Goal: Information Seeking & Learning: Learn about a topic

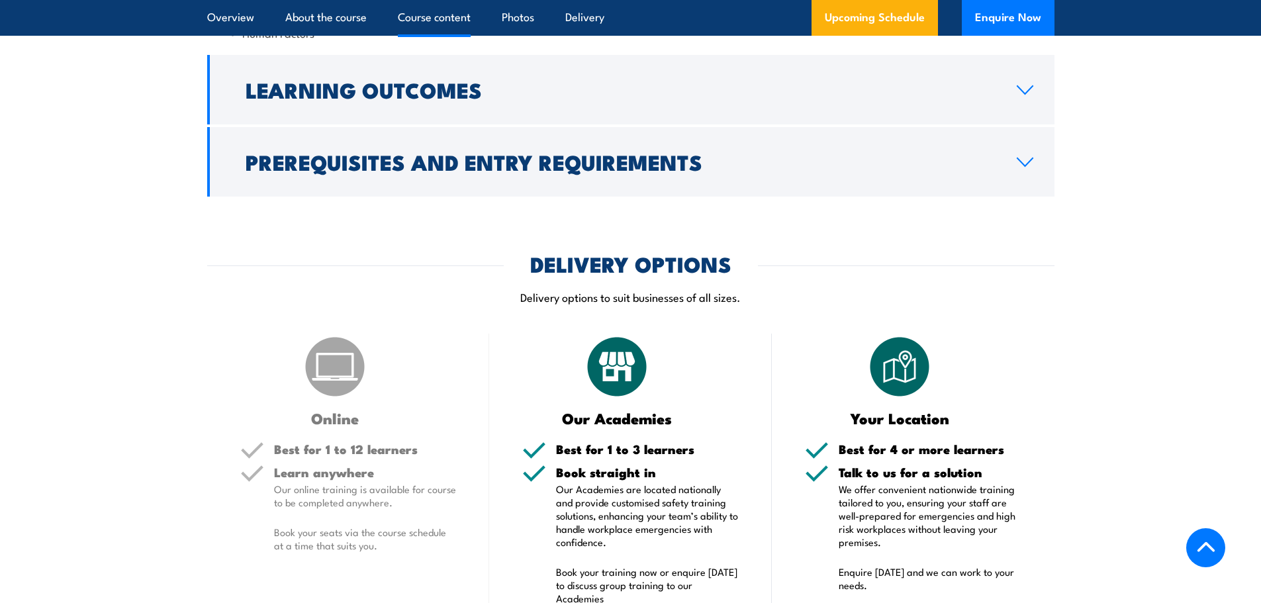
scroll to position [1589, 0]
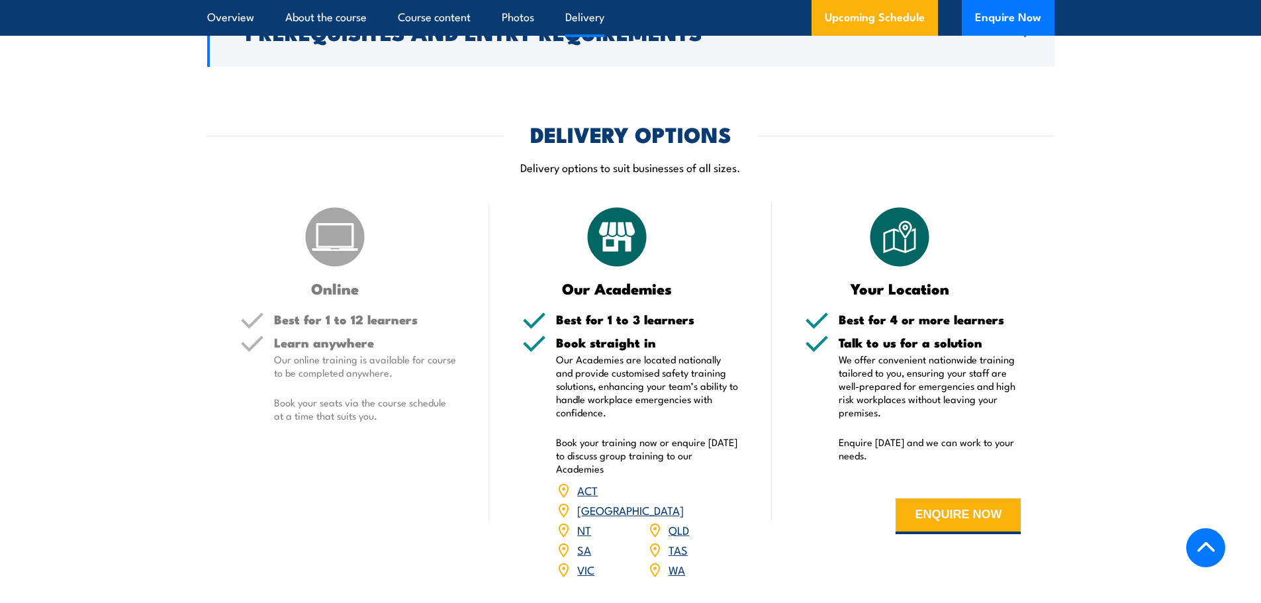
click at [582, 562] on link "VIC" at bounding box center [585, 570] width 17 height 16
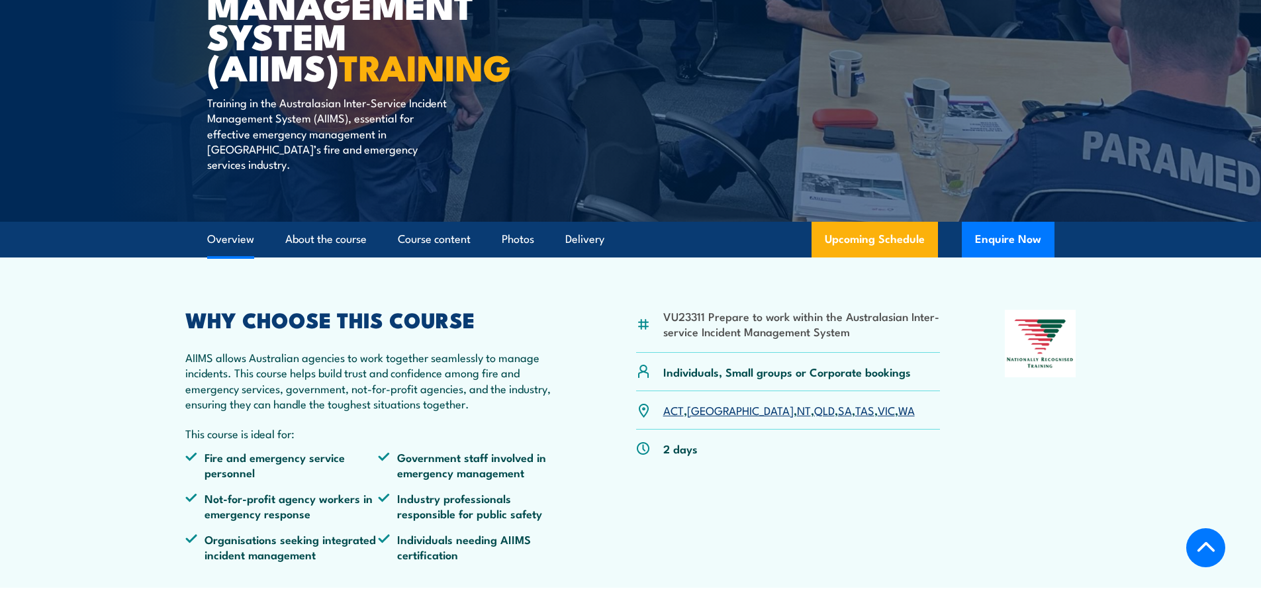
scroll to position [89, 0]
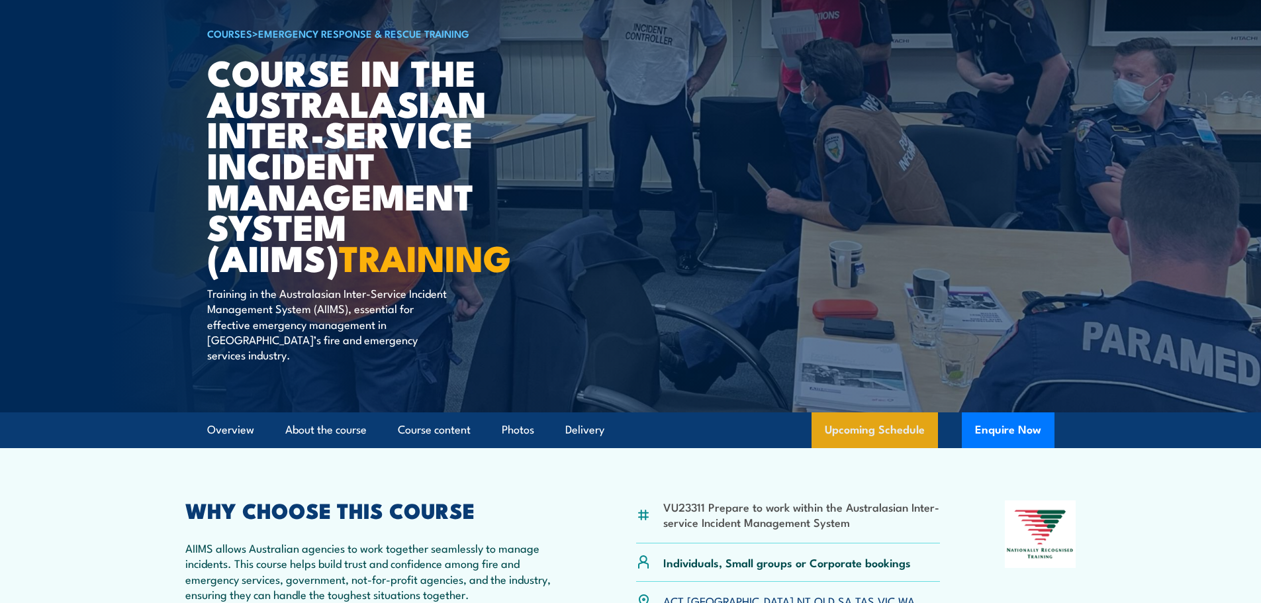
click at [869, 413] on link "Upcoming Schedule" at bounding box center [875, 431] width 126 height 36
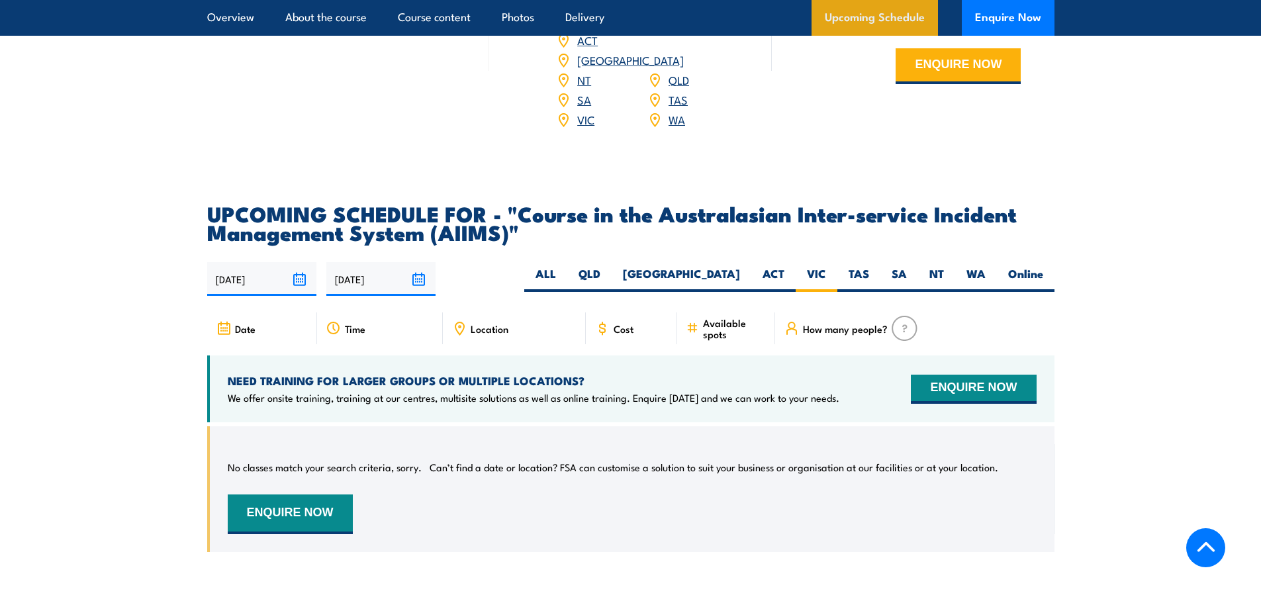
scroll to position [2010, 0]
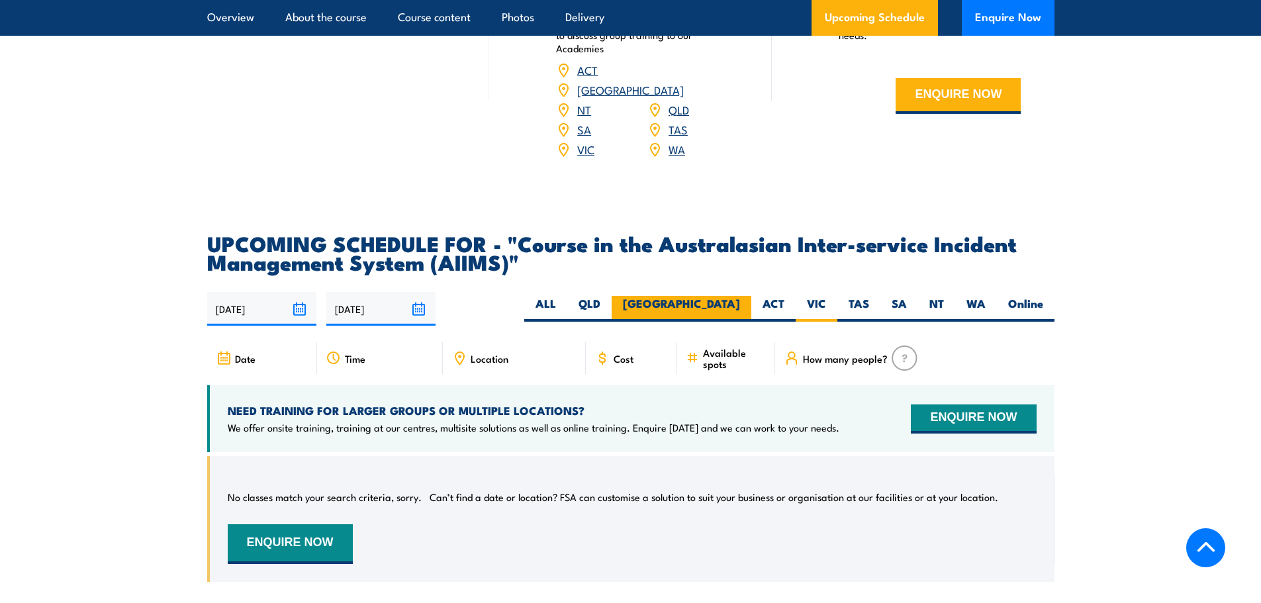
click at [736, 296] on label "[GEOGRAPHIC_DATA]" at bounding box center [682, 309] width 140 height 26
click at [740, 296] on input "[GEOGRAPHIC_DATA]" at bounding box center [744, 300] width 9 height 9
radio input "true"
click at [567, 296] on label "ALL" at bounding box center [545, 309] width 43 height 26
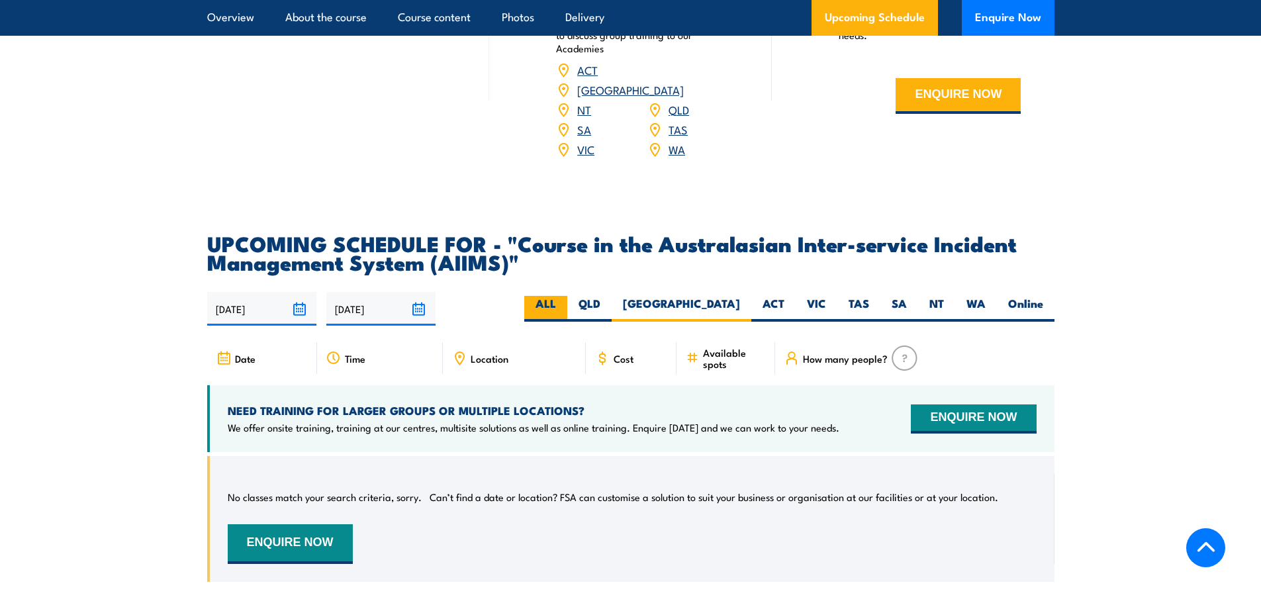
click at [565, 296] on input "ALL" at bounding box center [560, 300] width 9 height 9
radio input "true"
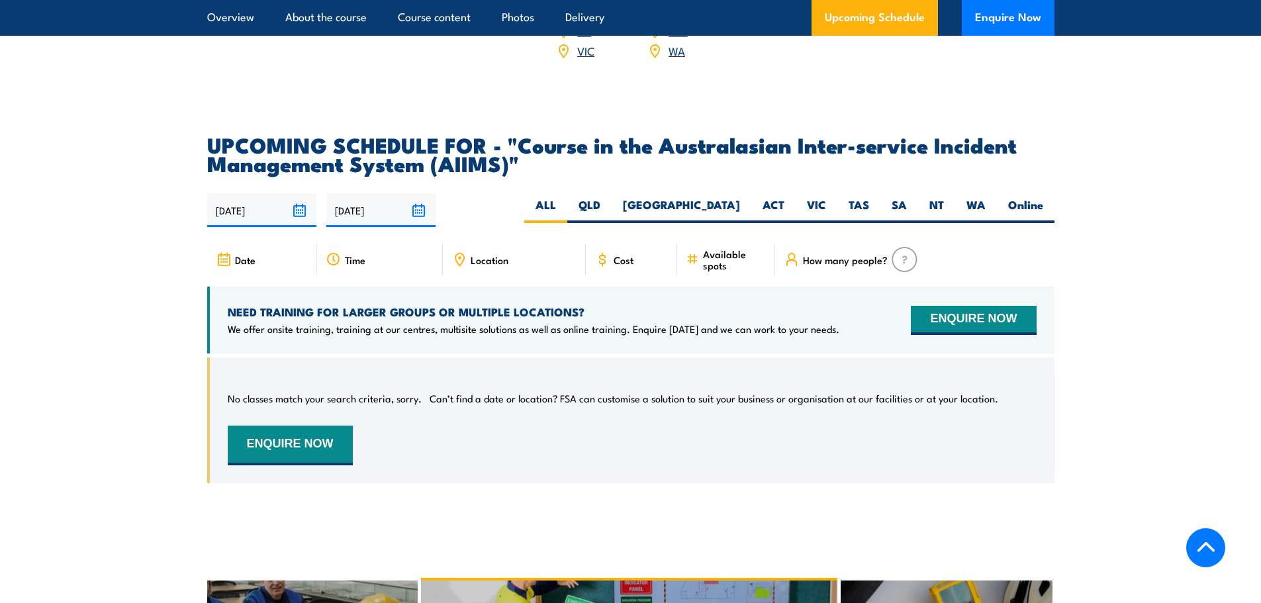
scroll to position [1943, 0]
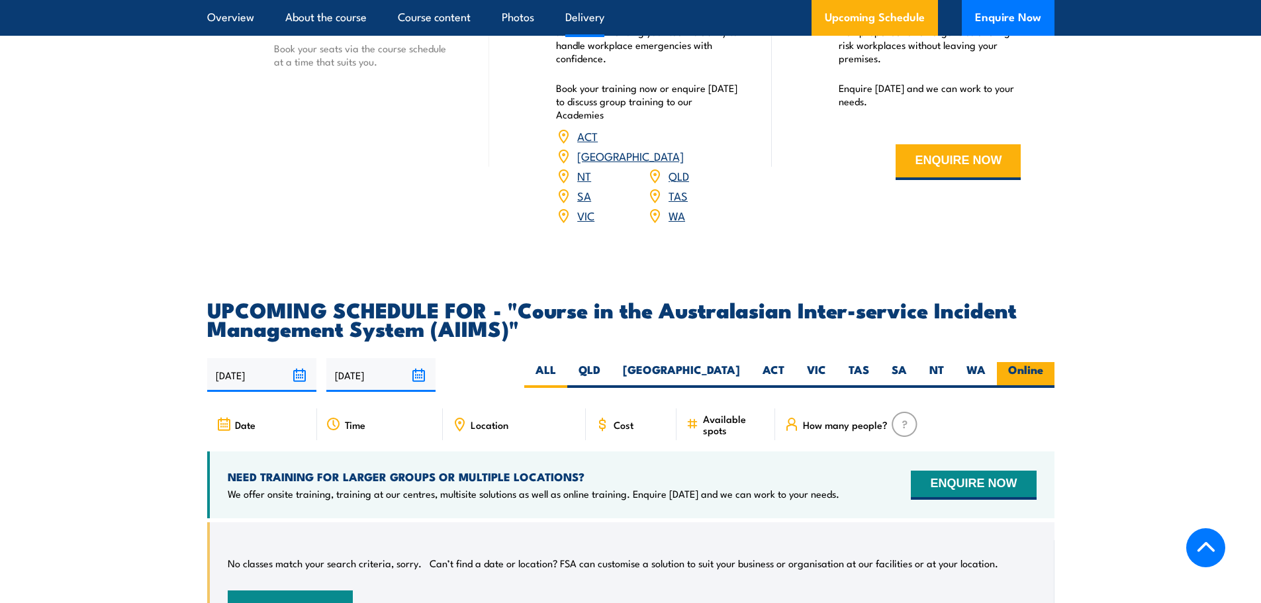
click at [1027, 362] on label "Online" at bounding box center [1026, 375] width 58 height 26
click at [1044, 362] on input "Online" at bounding box center [1048, 366] width 9 height 9
radio input "true"
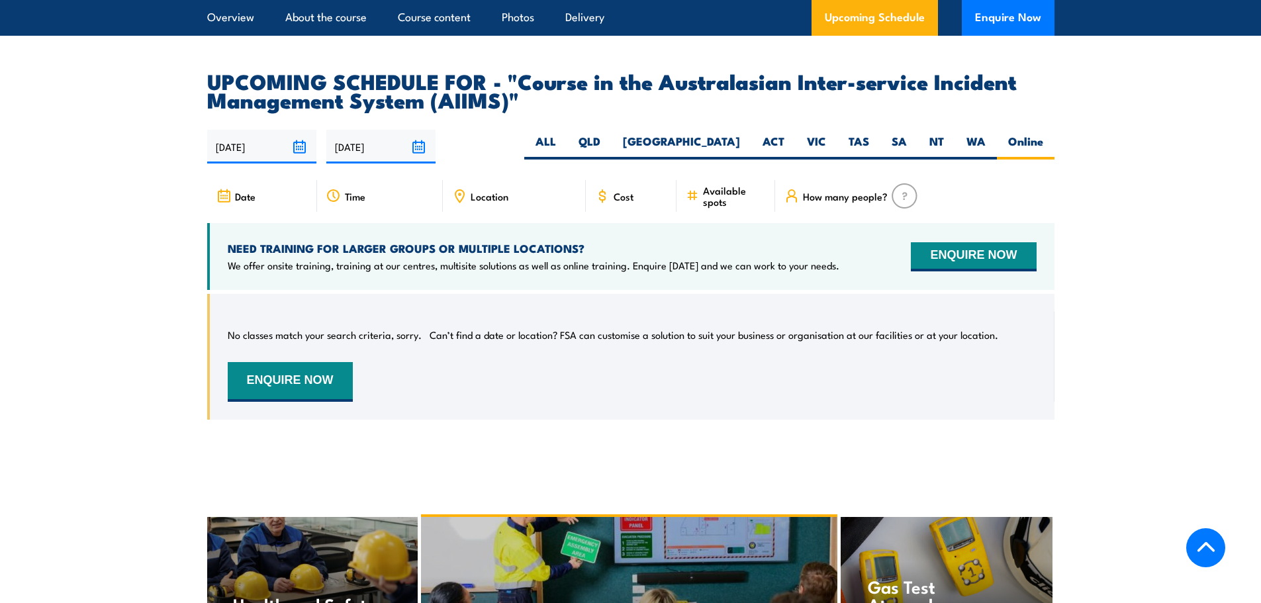
scroll to position [2142, 0]
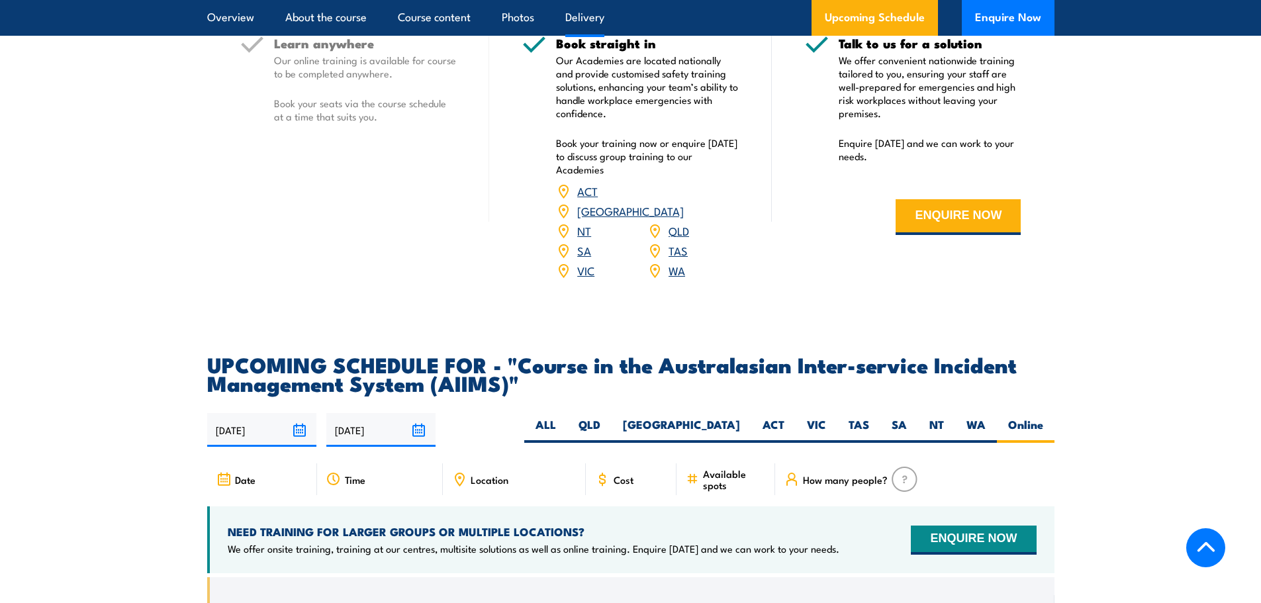
scroll to position [1943, 0]
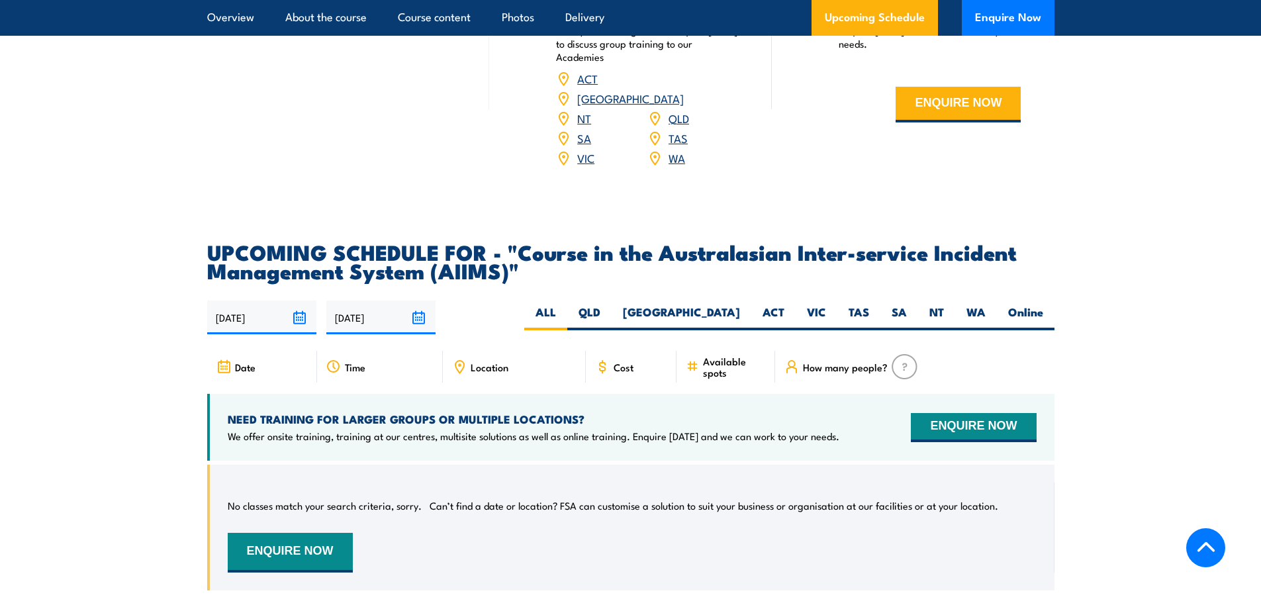
scroll to position [2010, 0]
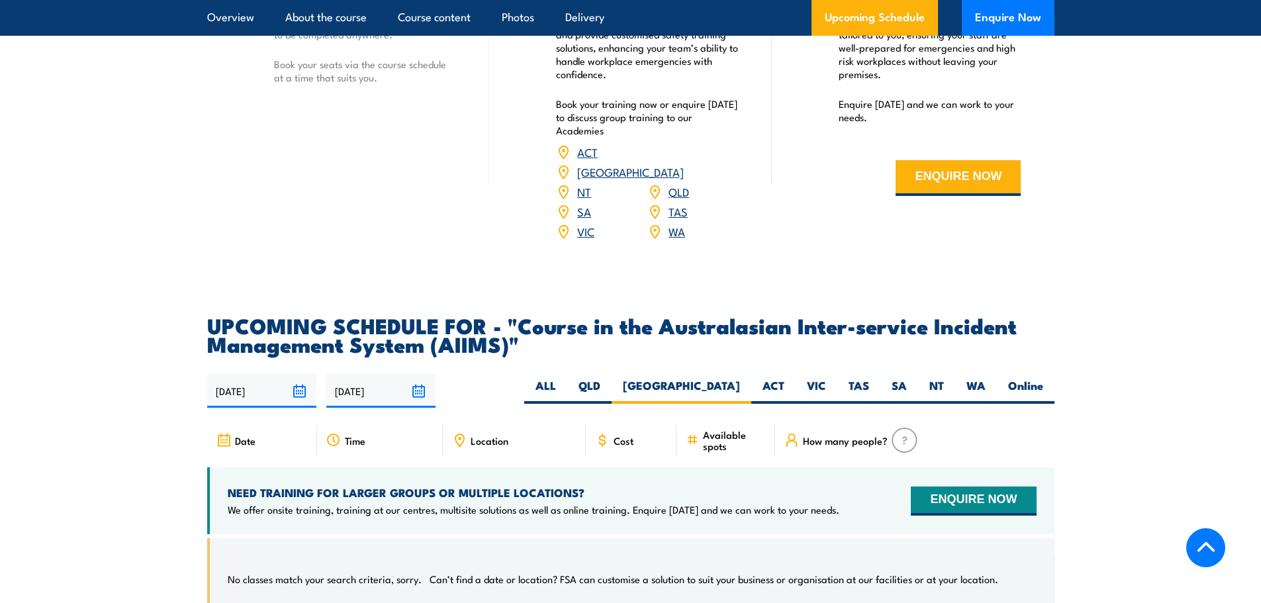
scroll to position [2010, 0]
